Goal: Task Accomplishment & Management: Manage account settings

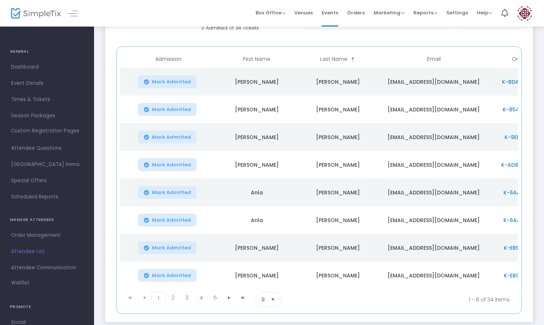
scroll to position [130, 0]
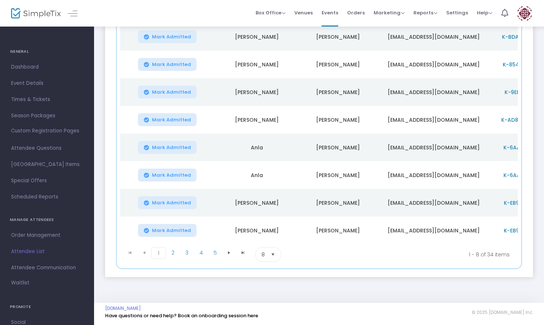
click at [271, 256] on span "Select" at bounding box center [273, 255] width 12 height 12
click at [268, 299] on span "50" at bounding box center [265, 301] width 7 height 7
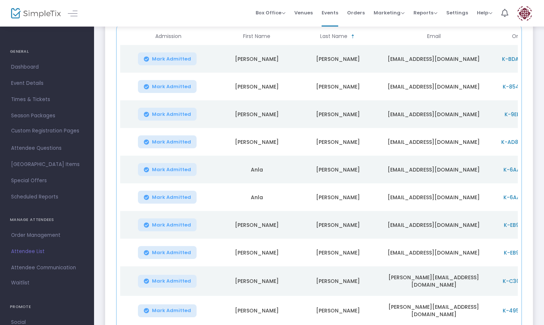
scroll to position [111, 0]
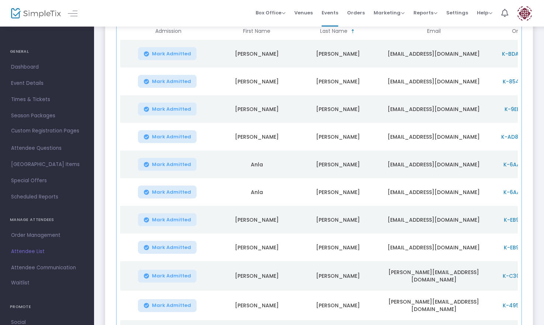
click at [511, 190] on span "K-6AA27591-F" at bounding box center [523, 192] width 38 height 7
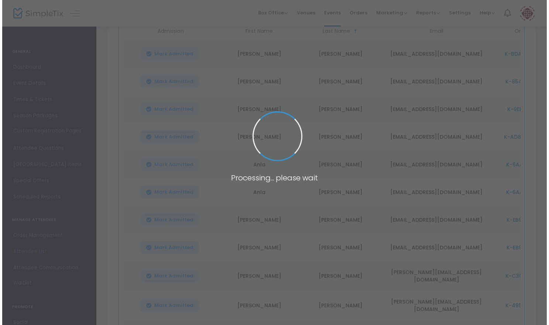
scroll to position [0, 0]
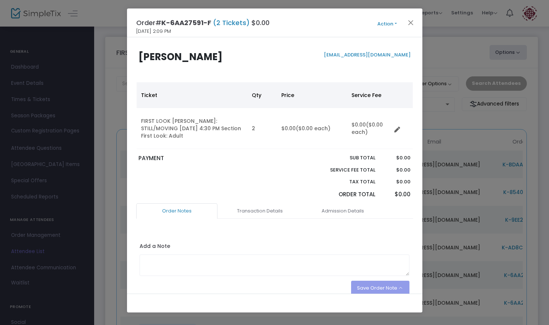
click at [386, 24] on button "Action" at bounding box center [387, 24] width 44 height 8
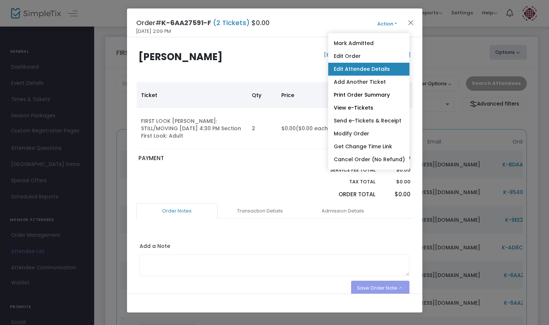
click at [354, 71] on link "Edit Attendee Details" at bounding box center [368, 69] width 81 height 13
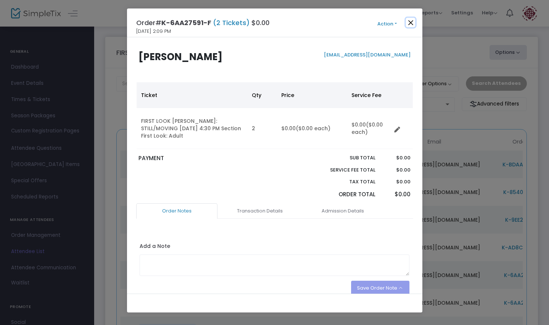
click at [408, 20] on button "Close" at bounding box center [411, 23] width 10 height 10
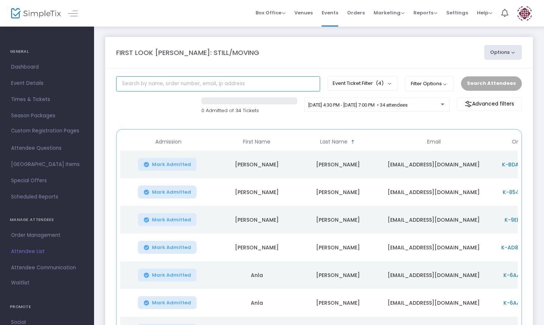
click at [154, 79] on input "text" at bounding box center [218, 83] width 204 height 15
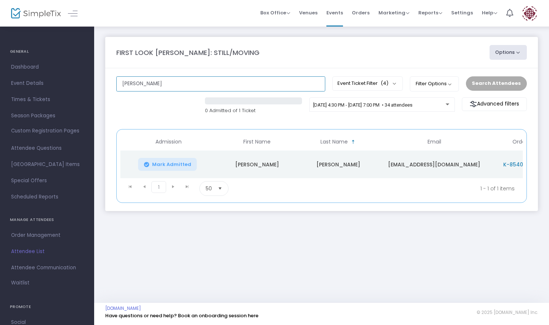
click at [168, 83] on input "[PERSON_NAME]" at bounding box center [220, 83] width 209 height 15
type input "S"
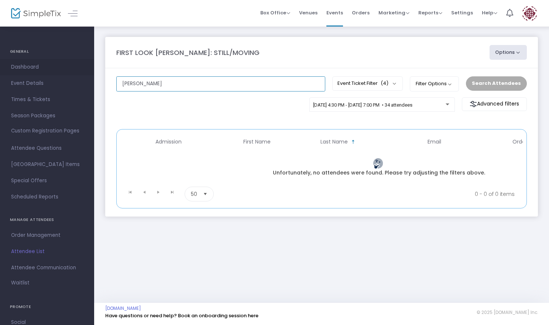
drag, startPoint x: 155, startPoint y: 83, endPoint x: 31, endPoint y: 61, distance: 126.4
click at [31, 61] on div "GENERAL Dashboard Event Details Times & Tickets Season Packages Season Packages…" at bounding box center [274, 162] width 549 height 325
type input "[PERSON_NAME]"
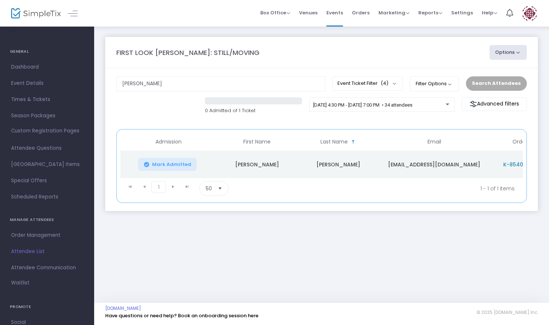
click at [510, 164] on span "K-85402376-9" at bounding box center [522, 164] width 39 height 7
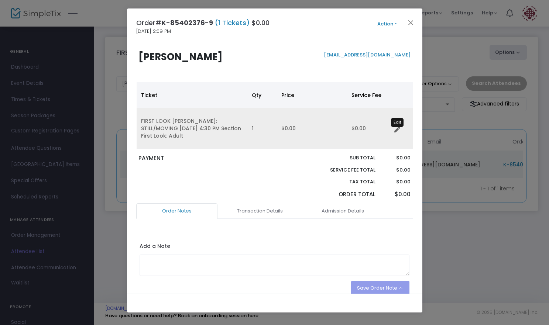
click at [394, 131] on icon "Data table" at bounding box center [397, 130] width 6 height 6
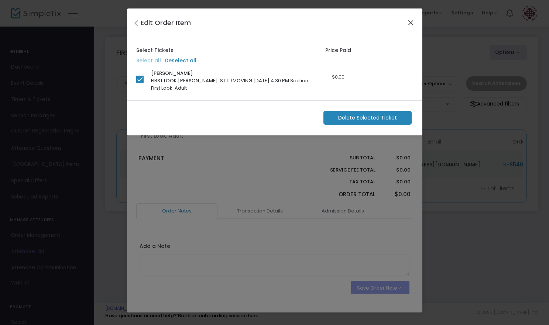
click at [410, 23] on button "Close" at bounding box center [411, 23] width 10 height 10
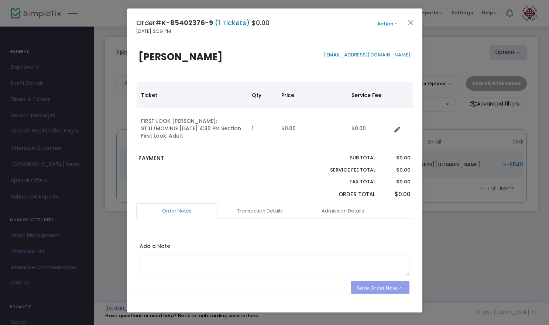
click at [383, 25] on button "Action" at bounding box center [387, 24] width 44 height 8
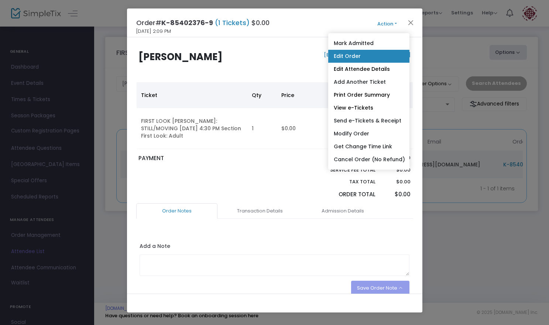
click at [358, 55] on link "Edit Order" at bounding box center [368, 56] width 81 height 13
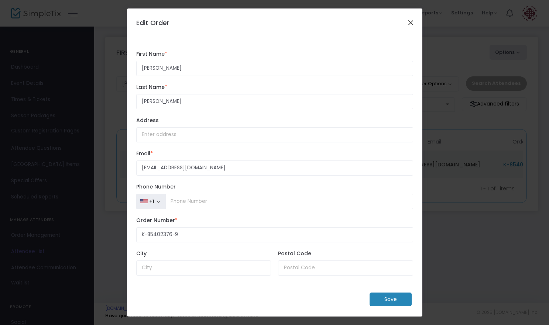
click at [410, 23] on button "Close" at bounding box center [411, 23] width 10 height 10
